Goal: Task Accomplishment & Management: Manage account settings

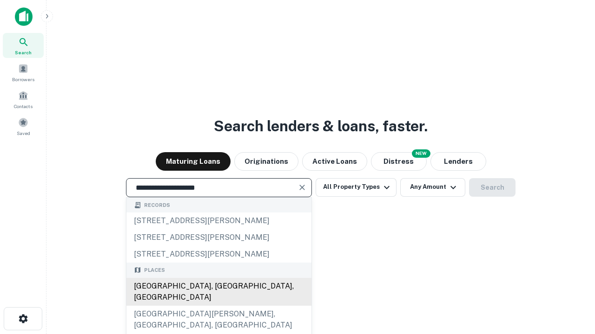
click at [218, 306] on div "Santa Monica, CA, USA" at bounding box center [218, 292] width 185 height 28
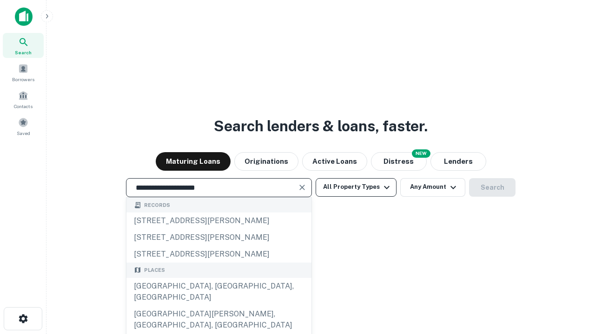
type input "**********"
click at [356, 187] on button "All Property Types" at bounding box center [355, 187] width 81 height 19
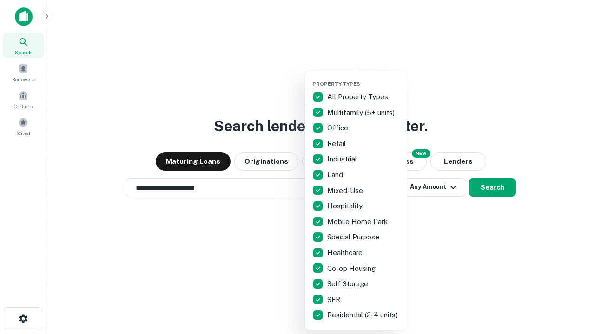
click at [363, 78] on button "button" at bounding box center [363, 78] width 102 height 0
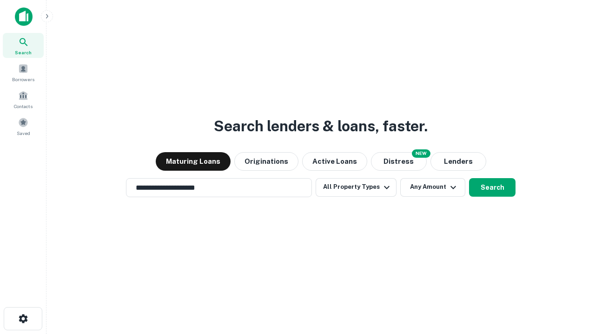
scroll to position [6, 112]
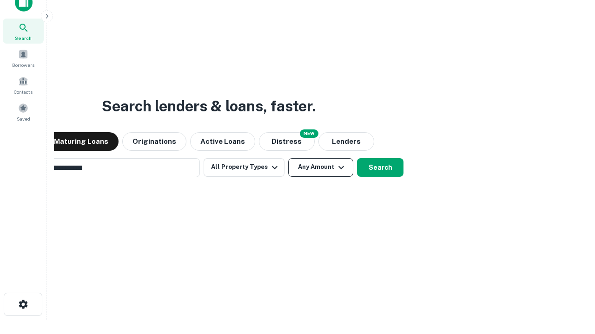
click at [288, 158] on button "Any Amount" at bounding box center [320, 167] width 65 height 19
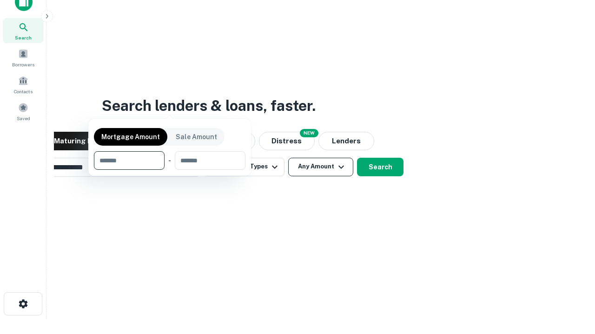
scroll to position [67, 263]
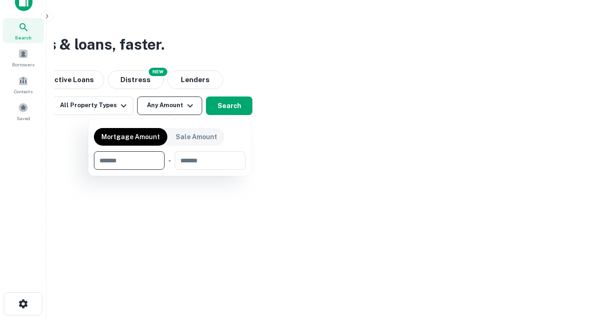
type input "*******"
click at [170, 170] on button "button" at bounding box center [169, 170] width 151 height 0
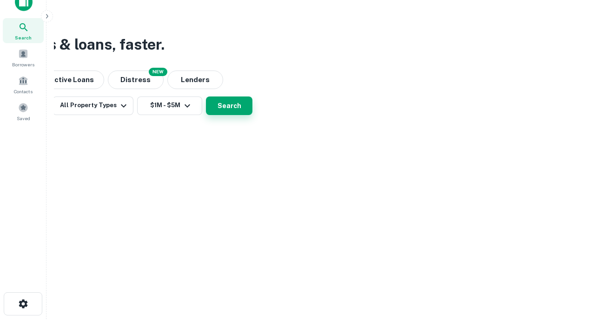
click at [252, 115] on button "Search" at bounding box center [229, 106] width 46 height 19
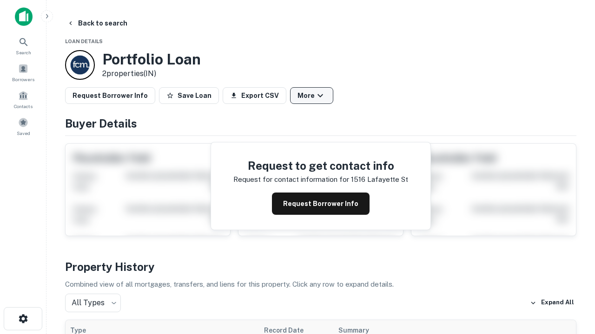
click at [311, 96] on button "More" at bounding box center [311, 95] width 43 height 17
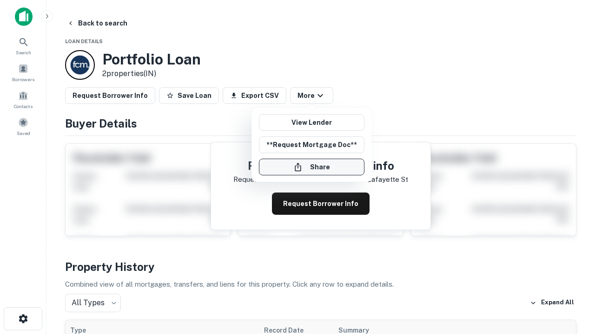
click at [311, 167] on button "Share" at bounding box center [311, 167] width 105 height 17
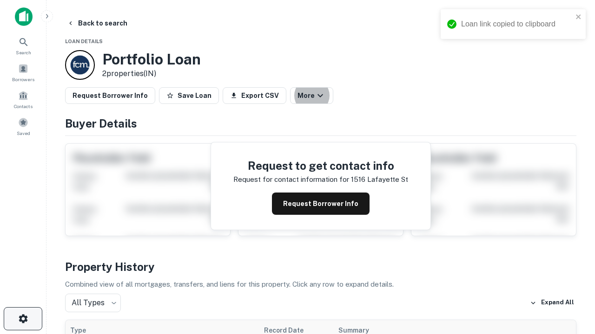
click at [23, 319] on icon "button" at bounding box center [23, 319] width 11 height 11
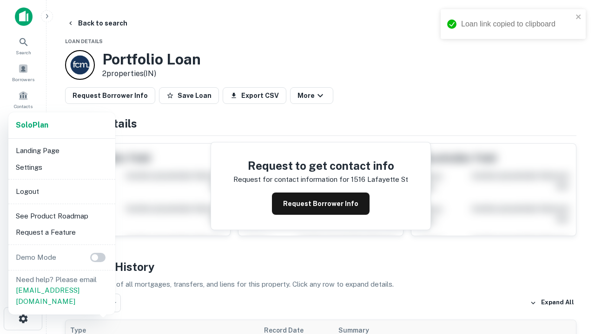
click at [61, 191] on li "Logout" at bounding box center [61, 191] width 99 height 17
